Goal: Consume media (video, audio)

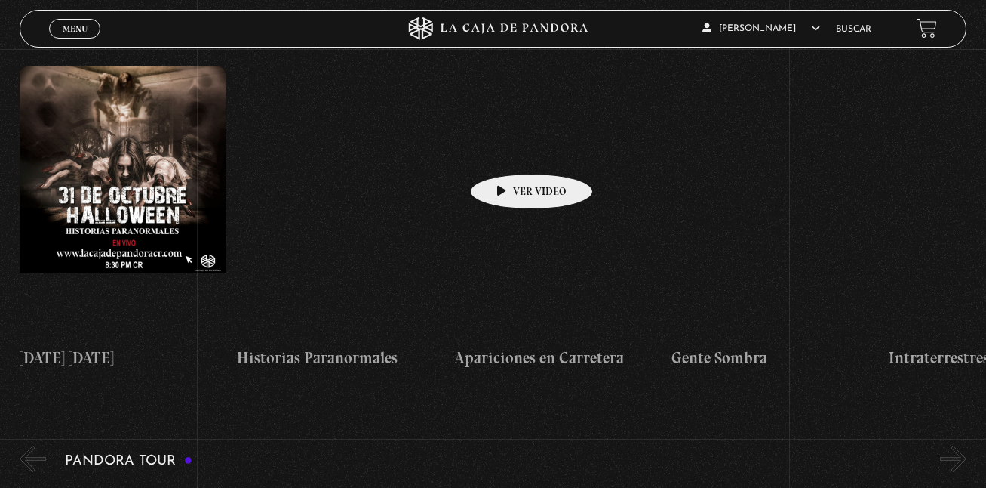
scroll to position [679, 0]
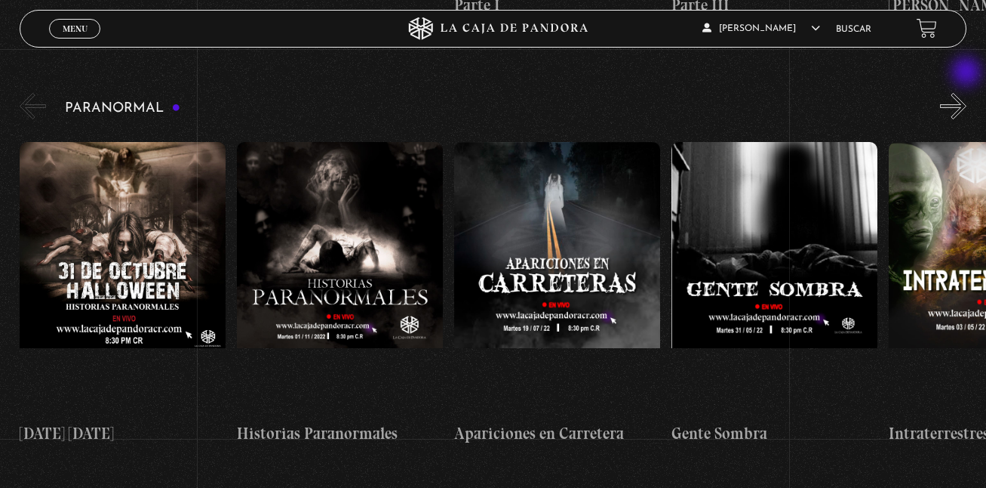
click at [967, 93] on button "»" at bounding box center [953, 106] width 26 height 26
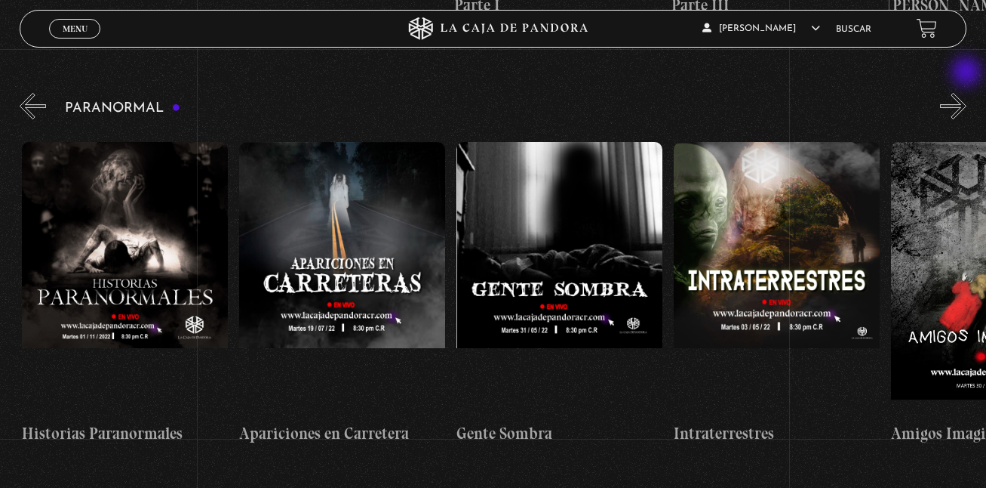
click at [967, 93] on button "»" at bounding box center [953, 106] width 26 height 26
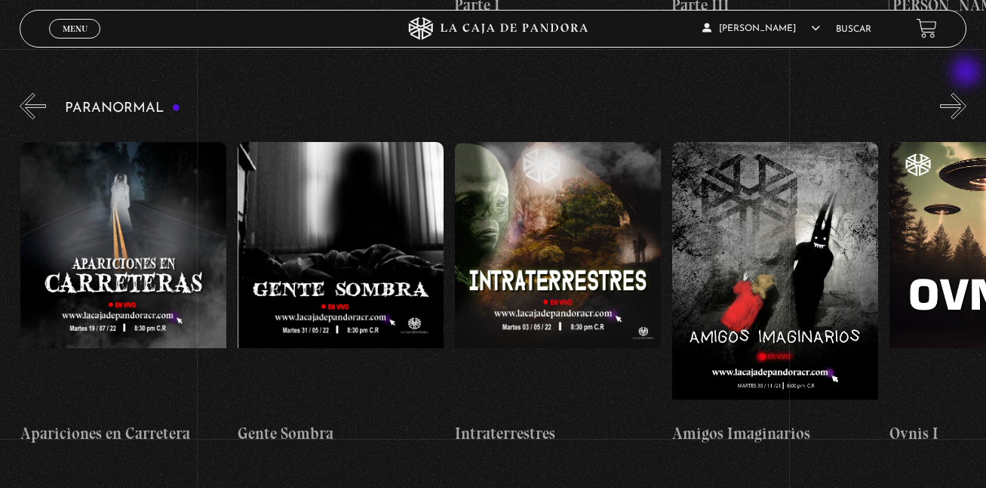
click at [967, 93] on button "»" at bounding box center [953, 106] width 26 height 26
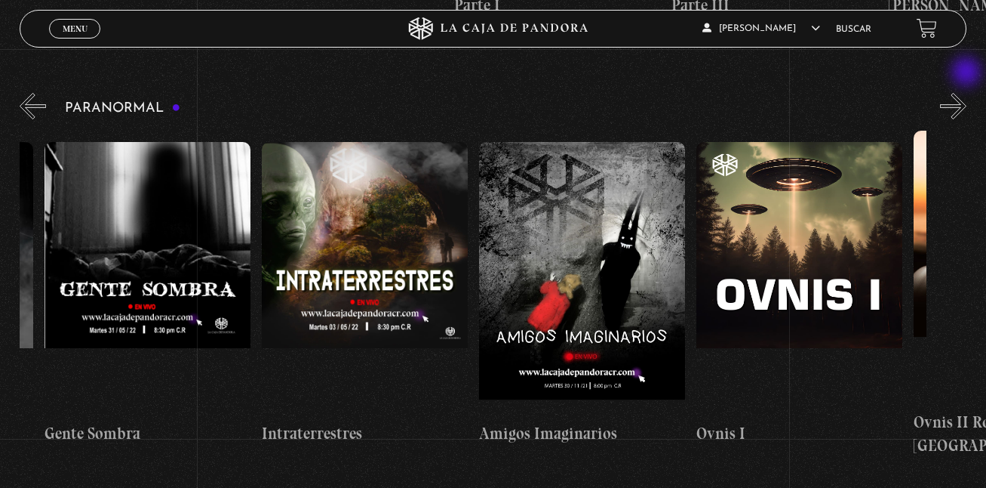
click at [967, 93] on button "»" at bounding box center [953, 106] width 26 height 26
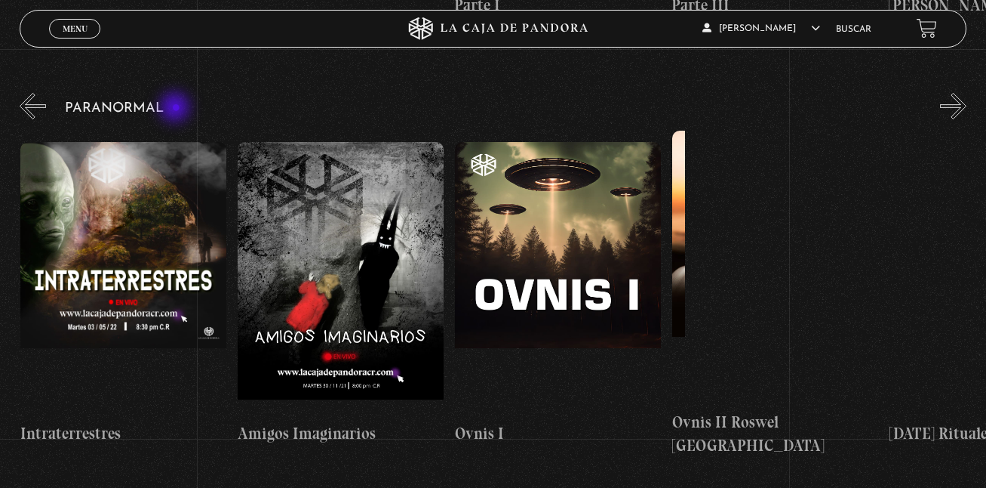
scroll to position [0, 869]
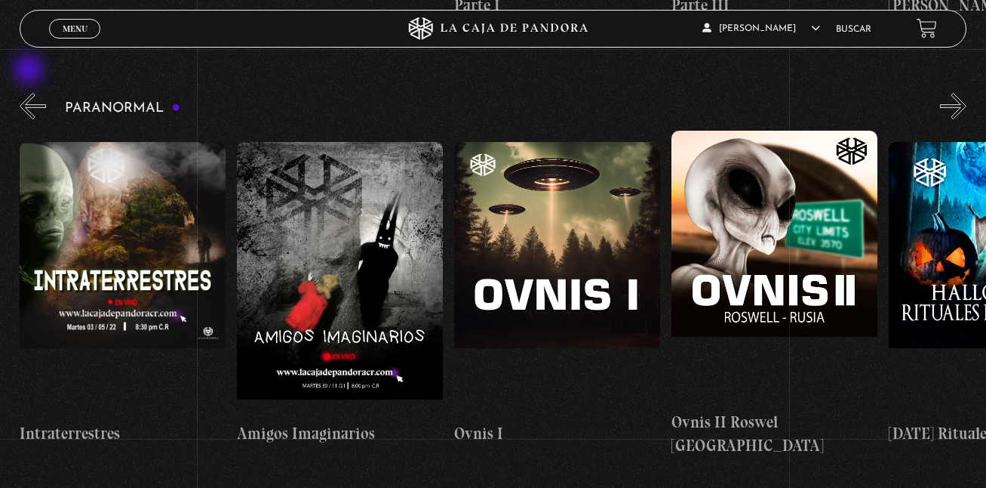
click at [30, 93] on button "«" at bounding box center [33, 106] width 26 height 26
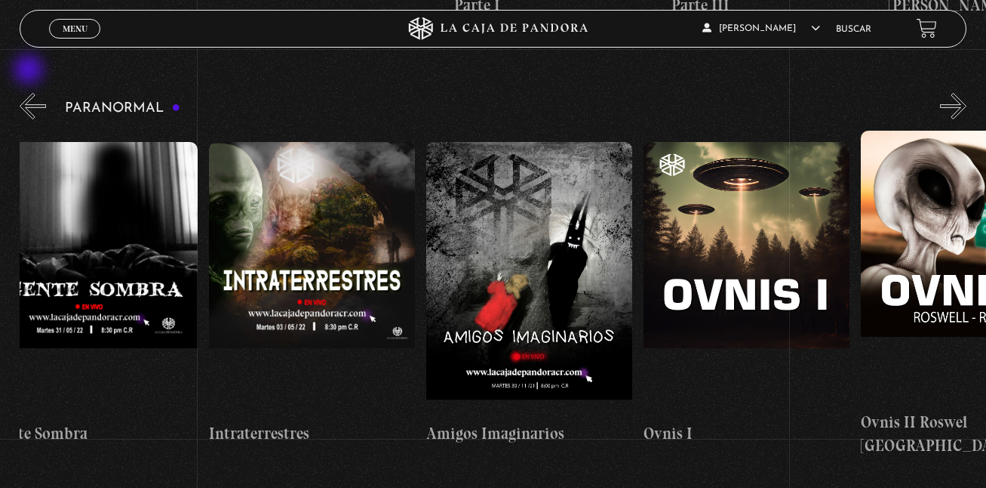
click at [30, 93] on button "«" at bounding box center [33, 106] width 26 height 26
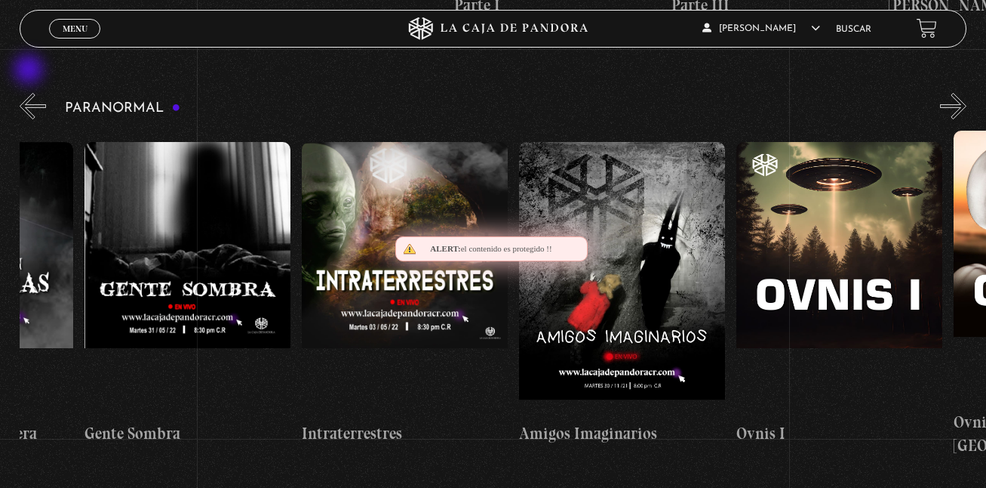
click at [30, 93] on button "«" at bounding box center [33, 106] width 26 height 26
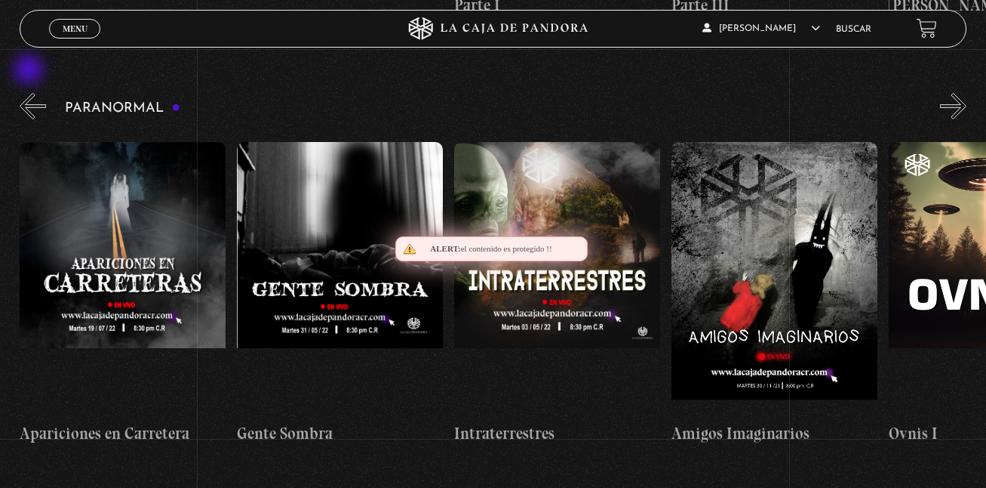
scroll to position [0, 217]
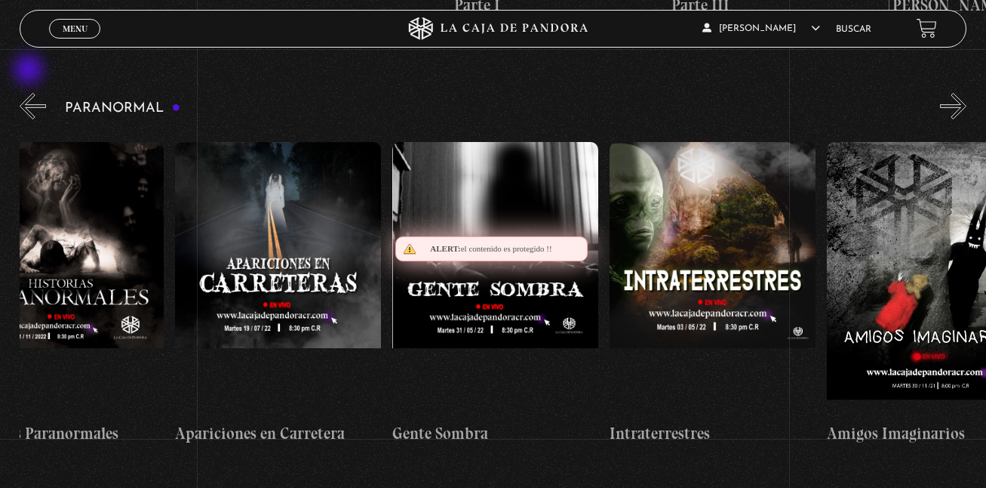
click at [30, 93] on button "«" at bounding box center [33, 106] width 26 height 26
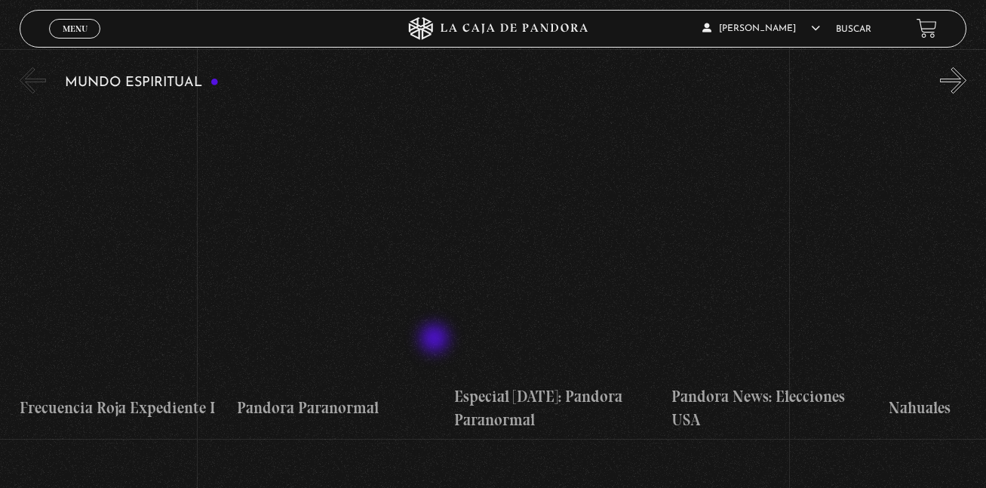
scroll to position [4453, 0]
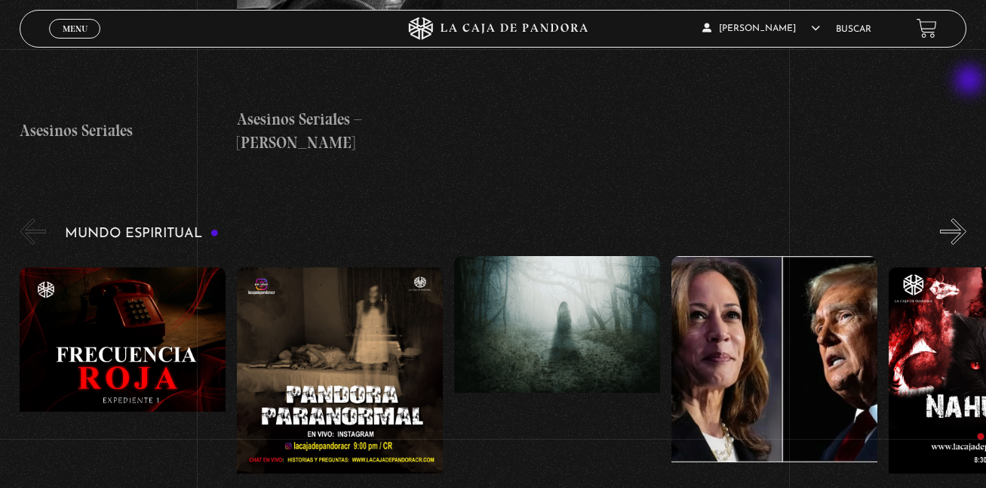
click at [967, 218] on button "»" at bounding box center [953, 231] width 26 height 26
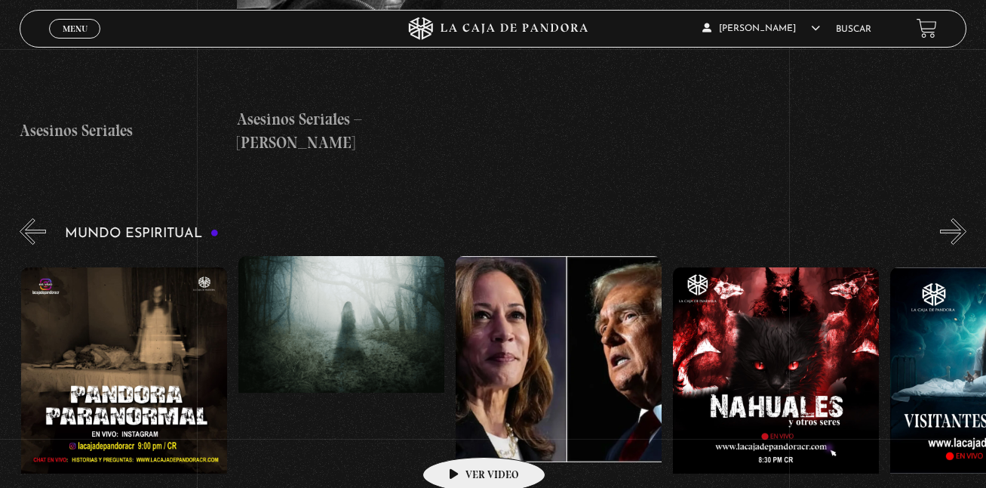
scroll to position [0, 217]
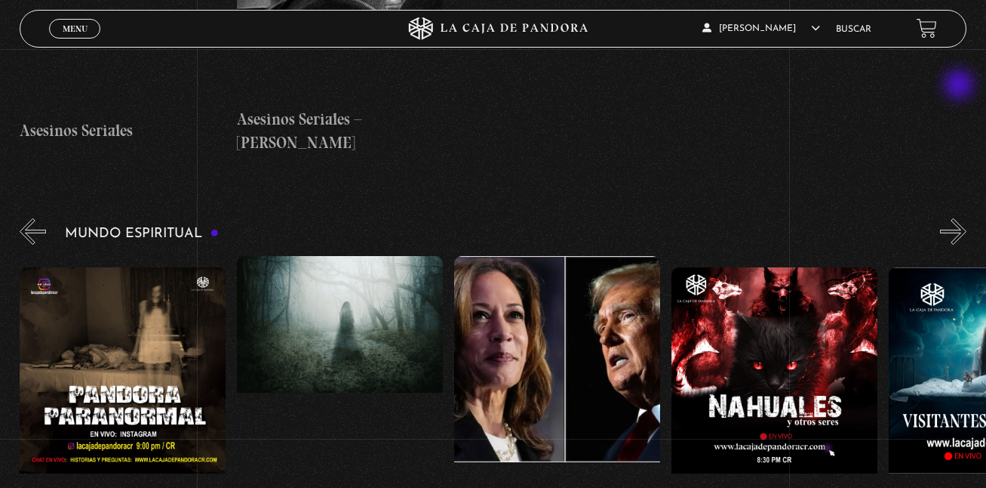
click at [961, 218] on button "»" at bounding box center [953, 231] width 26 height 26
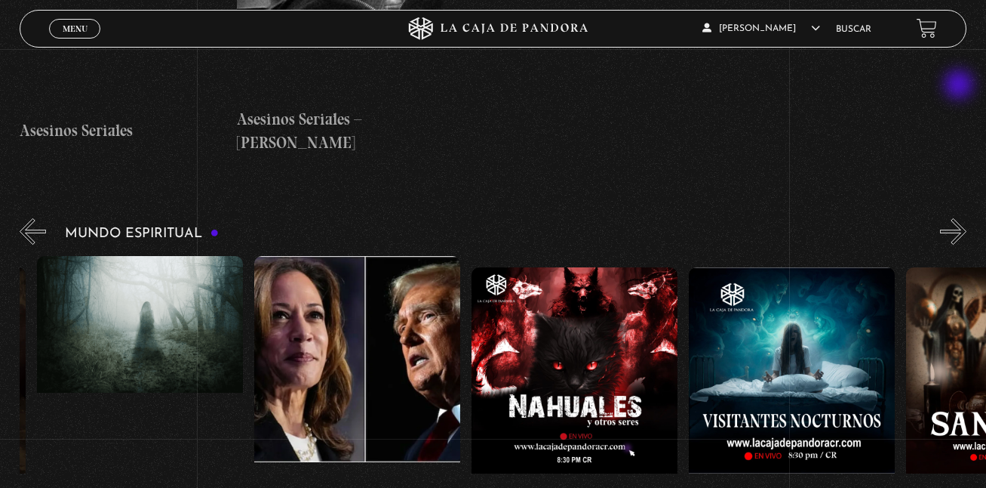
click at [961, 218] on button "»" at bounding box center [953, 231] width 26 height 26
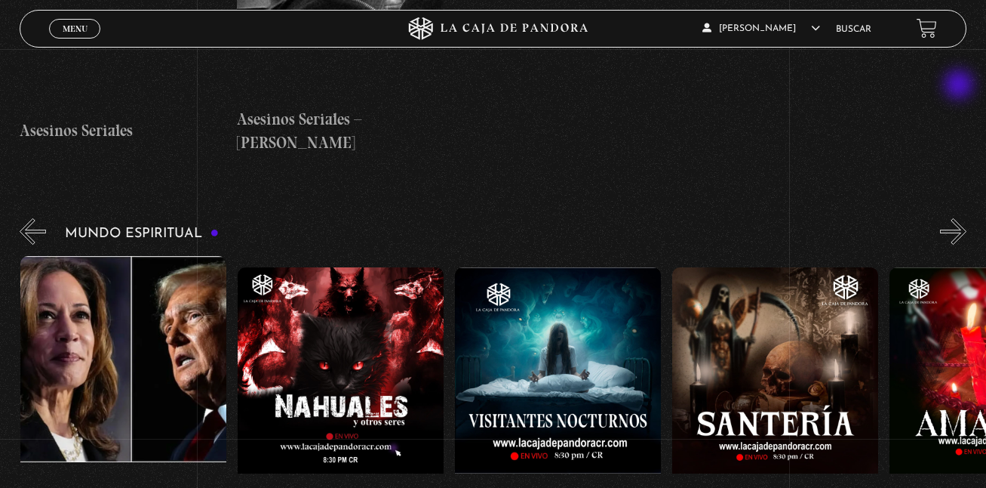
click at [961, 218] on button "»" at bounding box center [953, 231] width 26 height 26
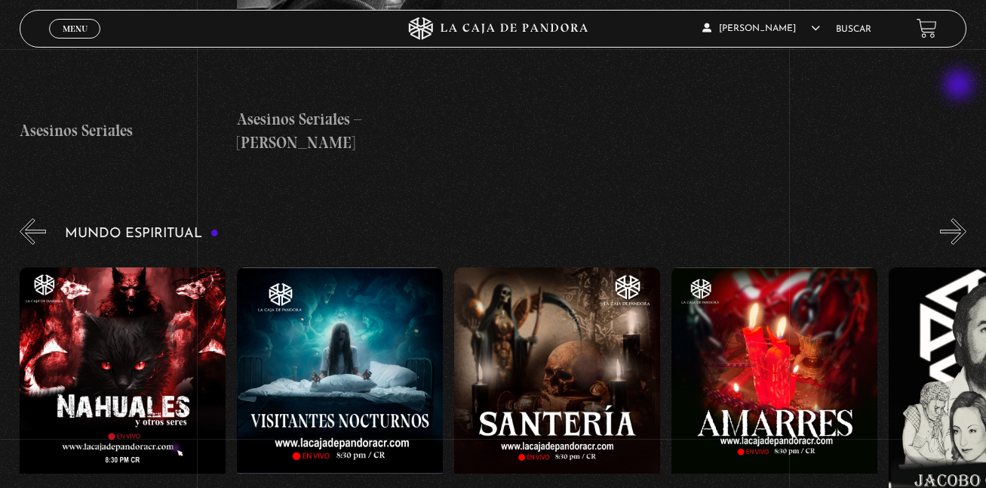
click at [961, 218] on button "»" at bounding box center [953, 231] width 26 height 26
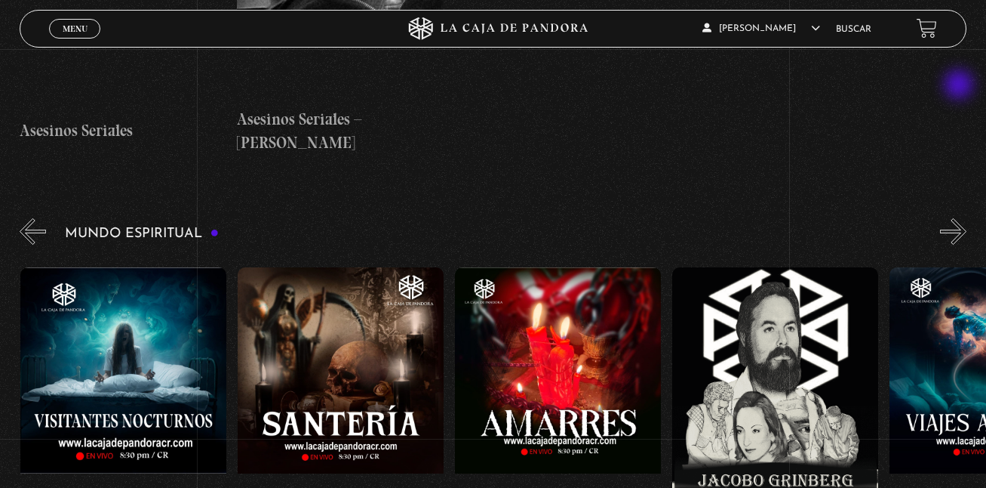
scroll to position [0, 1087]
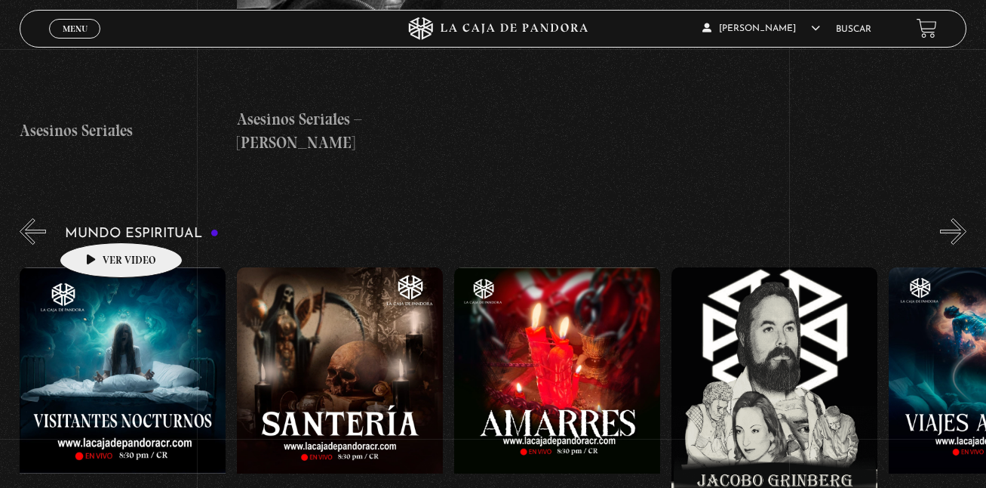
click at [97, 267] on figure at bounding box center [123, 403] width 206 height 272
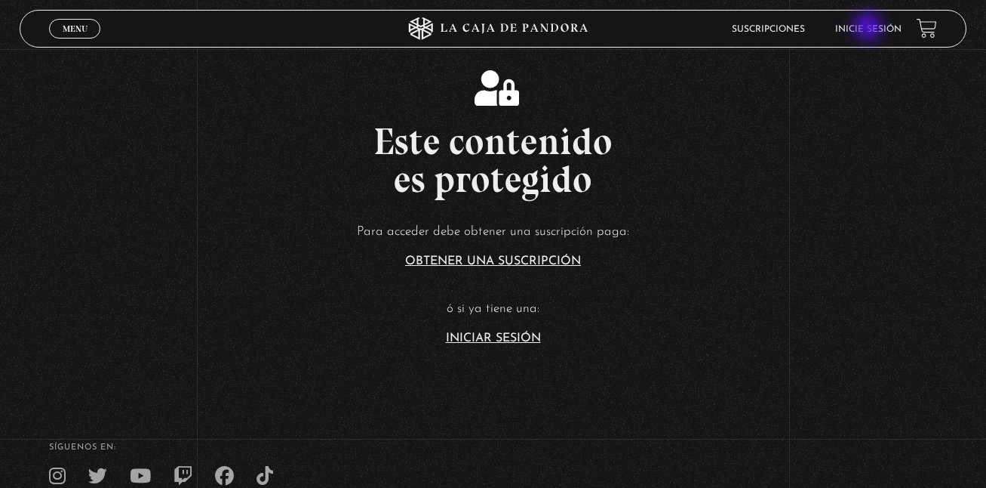
click at [869, 28] on link "Inicie sesión" at bounding box center [868, 29] width 66 height 9
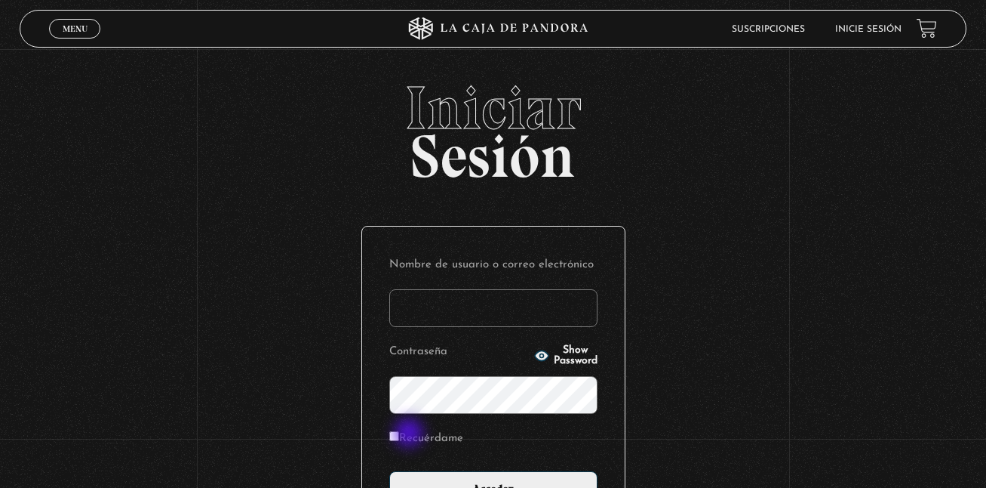
type input "[EMAIL_ADDRESS][DOMAIN_NAME]"
click at [411, 433] on label "Recuérdame" at bounding box center [426, 438] width 74 height 23
click at [399, 433] on input "Recuérdame" at bounding box center [394, 436] width 10 height 10
checkbox input "true"
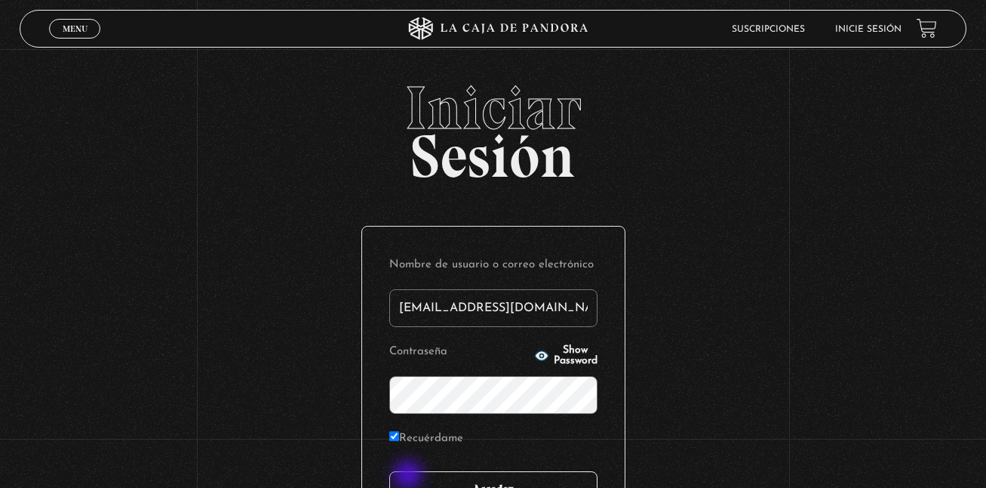
click at [410, 476] on input "Acceder" at bounding box center [493, 490] width 208 height 38
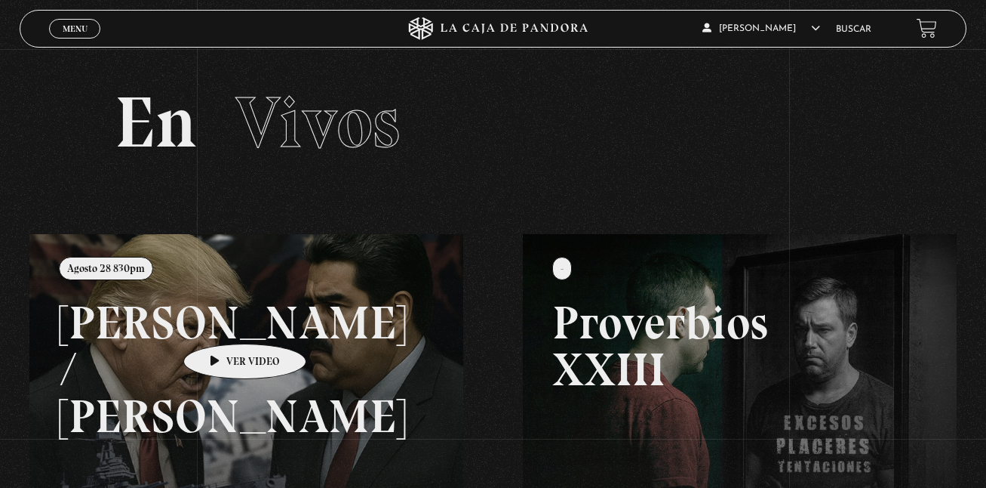
click at [221, 321] on link at bounding box center [522, 478] width 986 height 488
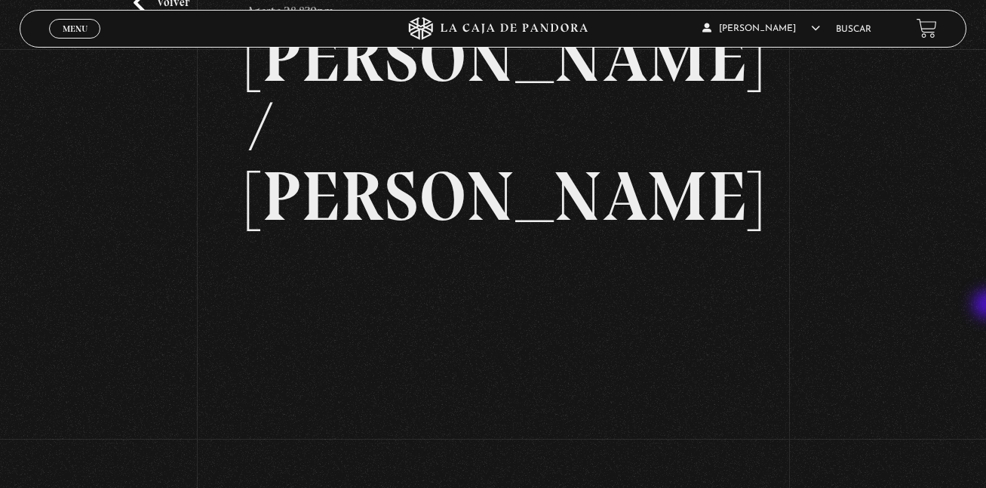
scroll to position [101, 0]
